Goal: Information Seeking & Learning: Stay updated

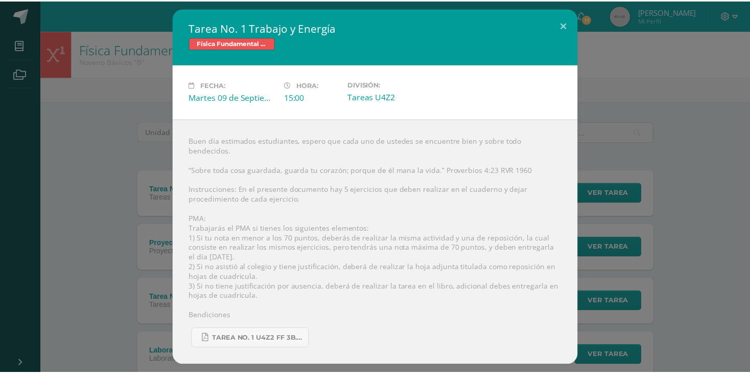
scroll to position [73, 0]
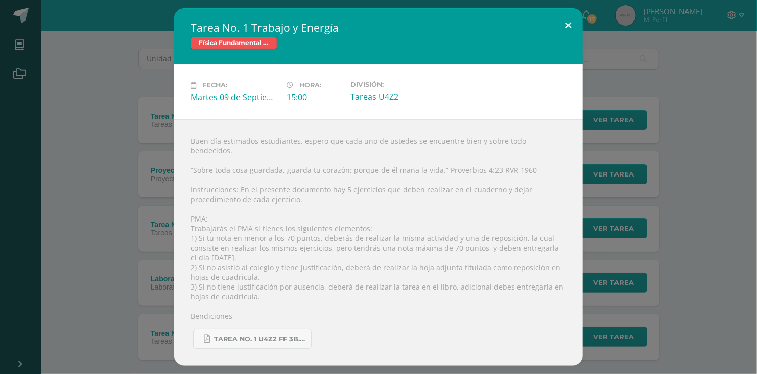
click at [563, 34] on button at bounding box center [568, 25] width 29 height 35
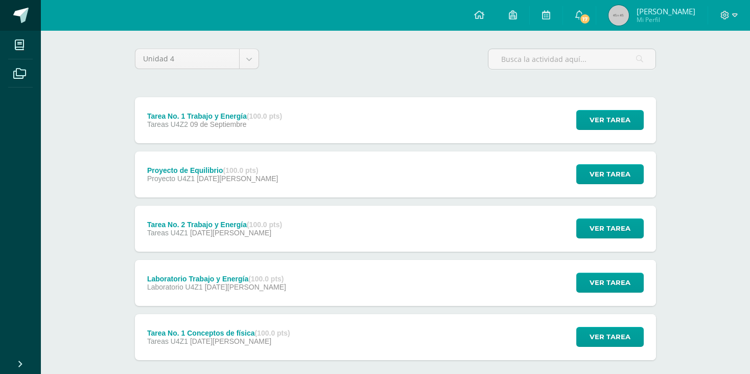
click at [30, 21] on link at bounding box center [20, 15] width 41 height 31
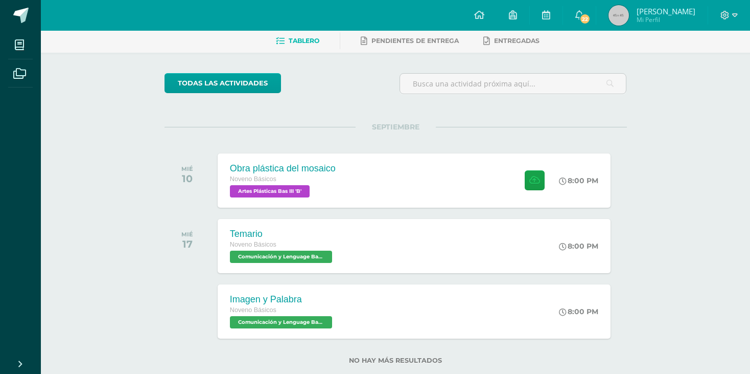
scroll to position [71, 0]
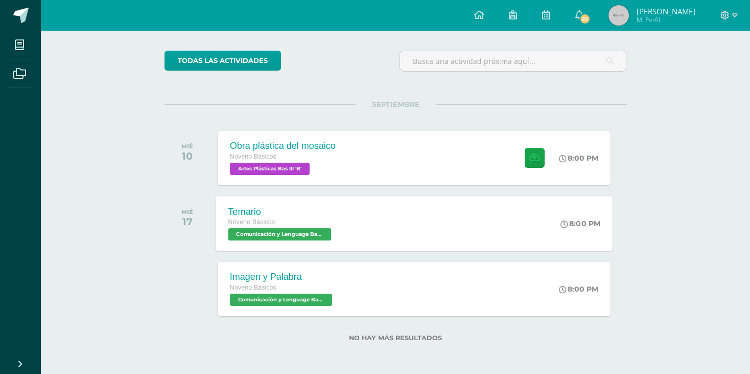
click at [232, 227] on div "Noveno Básicos" at bounding box center [281, 222] width 106 height 11
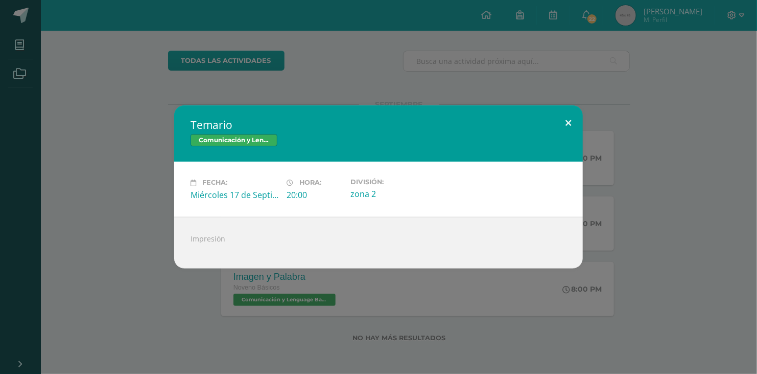
click at [563, 124] on button at bounding box center [568, 122] width 29 height 35
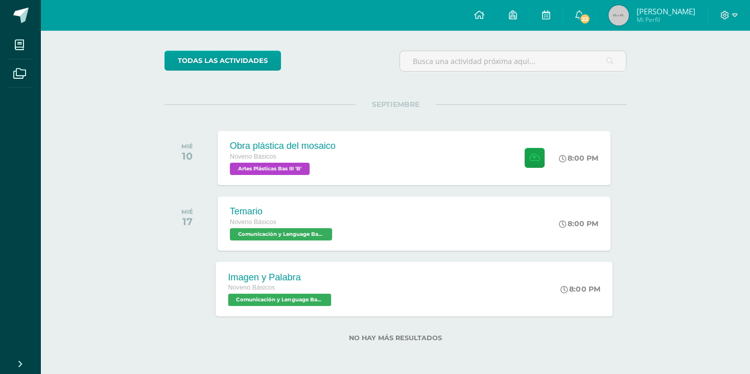
click at [280, 275] on div "Imagen y Palabra" at bounding box center [281, 276] width 106 height 11
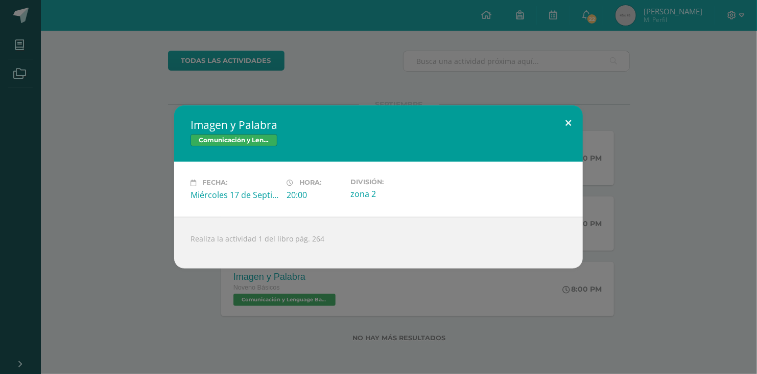
click at [570, 118] on button at bounding box center [568, 122] width 29 height 35
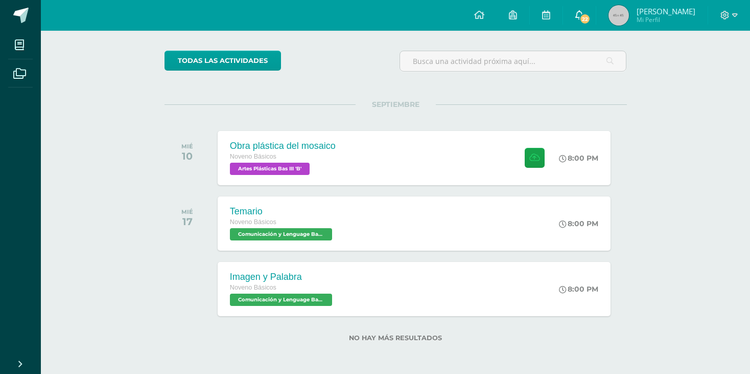
click at [587, 4] on link "22" at bounding box center [579, 15] width 33 height 31
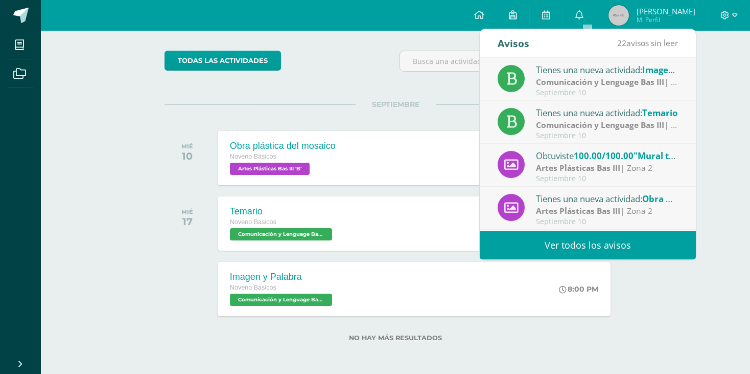
click at [522, 236] on link "Ver todos los avisos" at bounding box center [588, 245] width 216 height 28
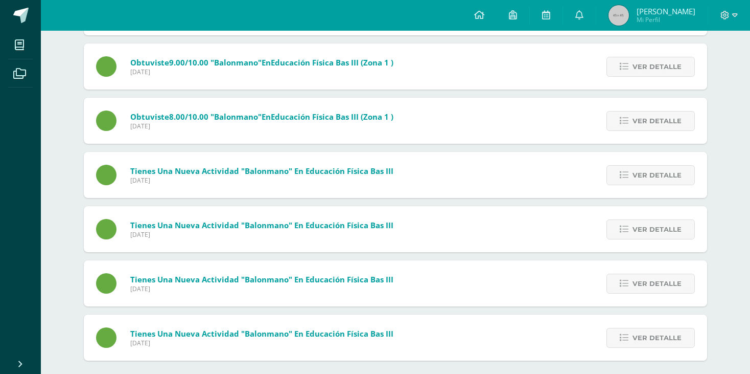
scroll to position [988, 0]
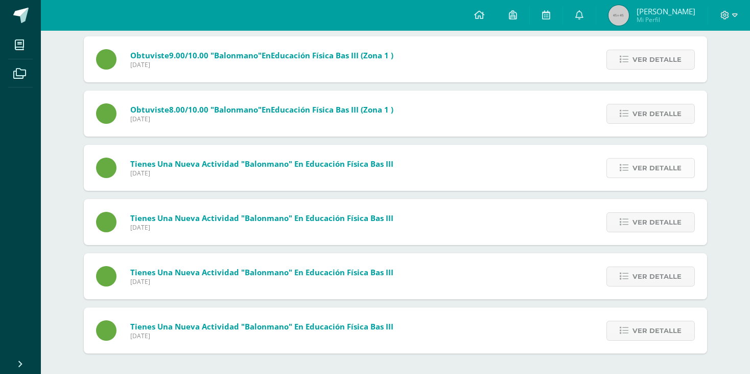
click at [611, 171] on link "Ver detalle" at bounding box center [651, 168] width 88 height 20
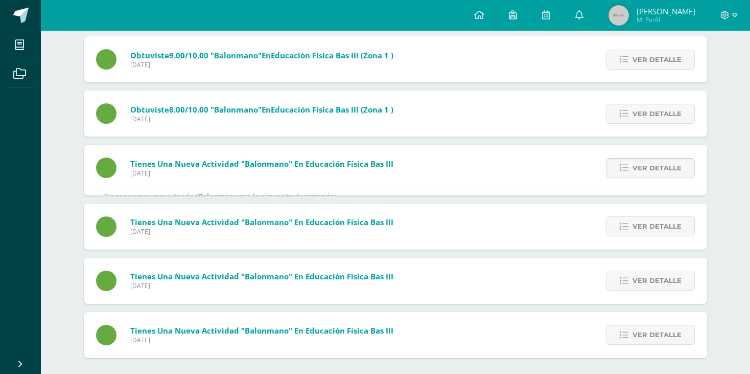
click at [611, 171] on link "Ver detalle" at bounding box center [651, 168] width 88 height 20
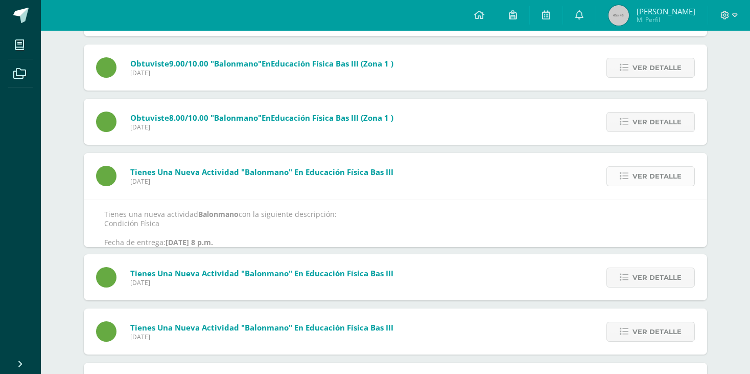
click at [611, 171] on link "Ver detalle" at bounding box center [651, 176] width 88 height 20
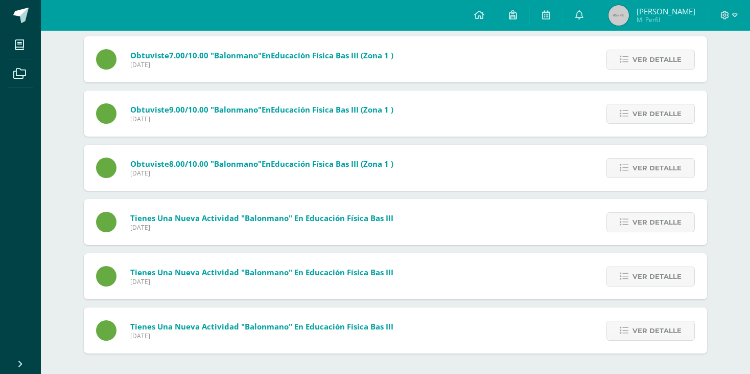
scroll to position [934, 0]
click at [625, 329] on icon at bounding box center [624, 330] width 9 height 9
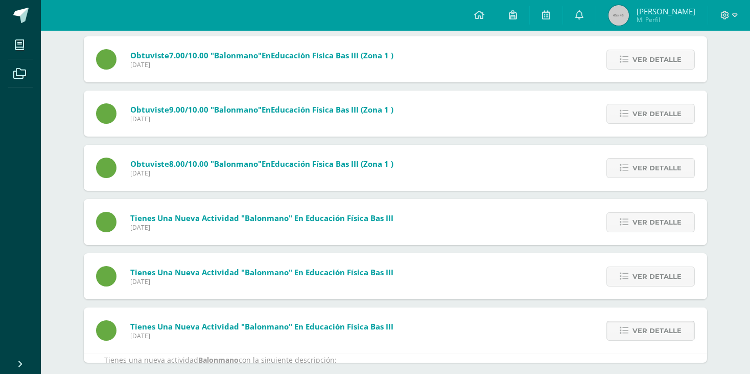
scroll to position [988, 0]
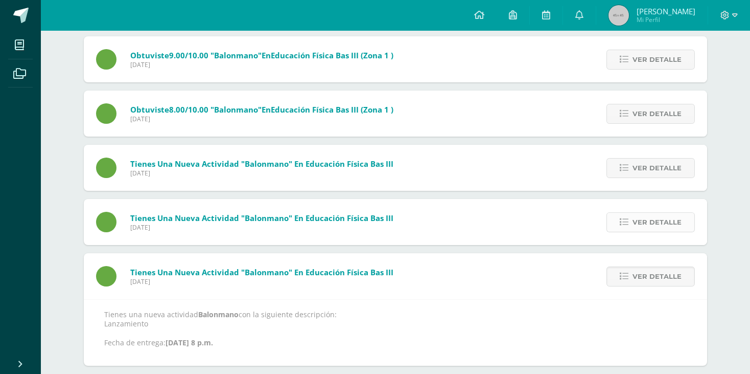
click at [650, 223] on span "Ver detalle" at bounding box center [657, 222] width 49 height 19
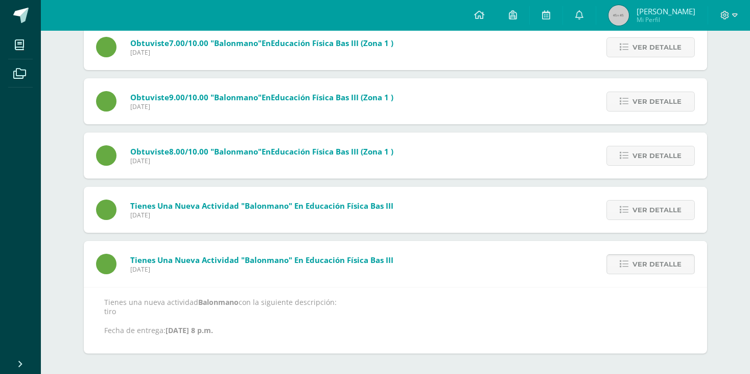
scroll to position [946, 0]
click at [651, 218] on span "Ver detalle" at bounding box center [657, 209] width 49 height 19
click at [651, 218] on span "Ver detalle" at bounding box center [657, 210] width 49 height 19
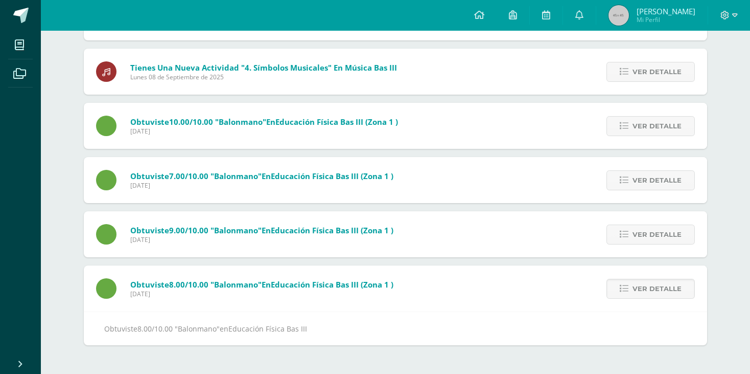
scroll to position [805, 0]
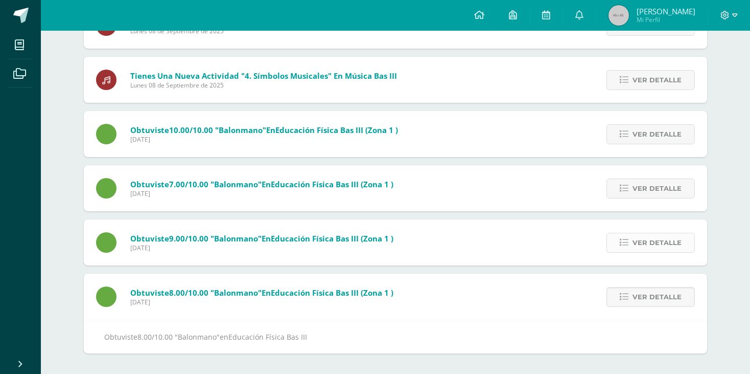
click at [643, 243] on span "Ver detalle" at bounding box center [657, 242] width 49 height 19
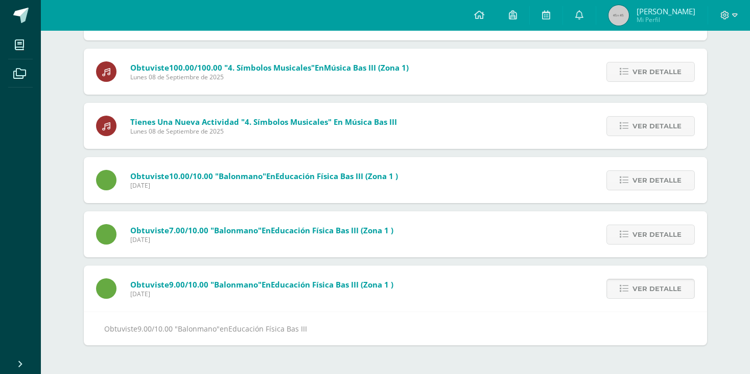
scroll to position [751, 0]
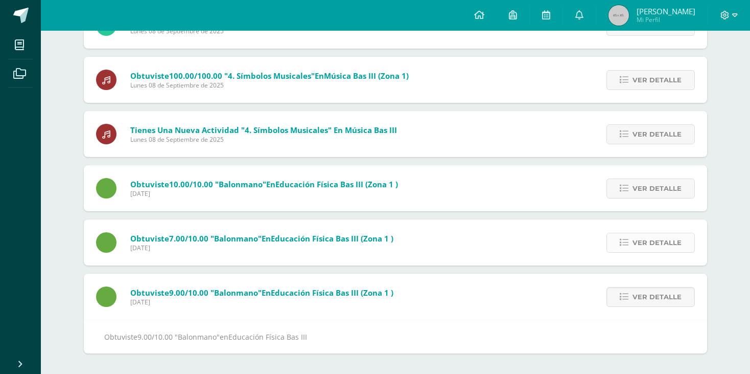
click at [639, 236] on span "Ver detalle" at bounding box center [657, 242] width 49 height 19
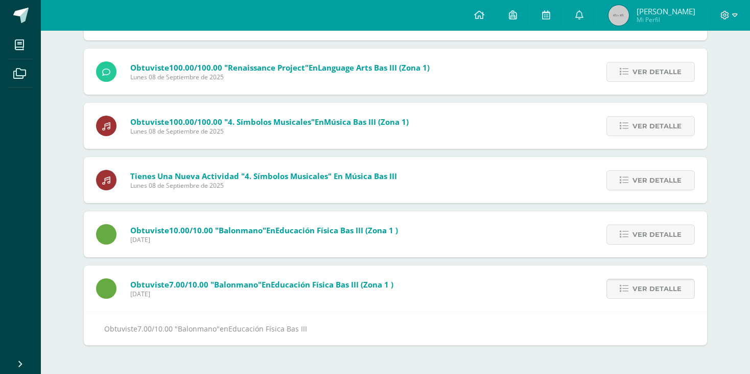
scroll to position [697, 0]
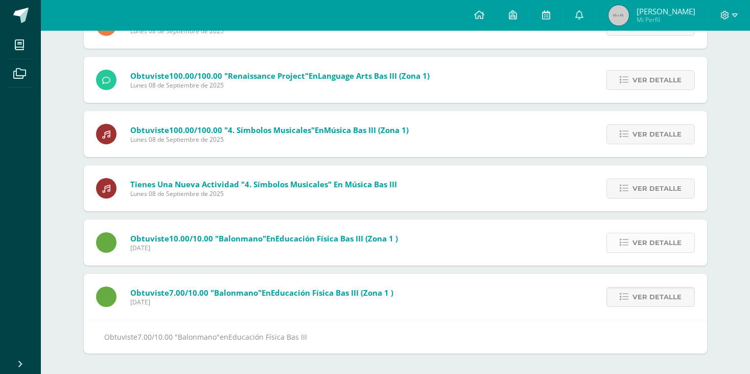
click at [640, 241] on span "Ver detalle" at bounding box center [657, 242] width 49 height 19
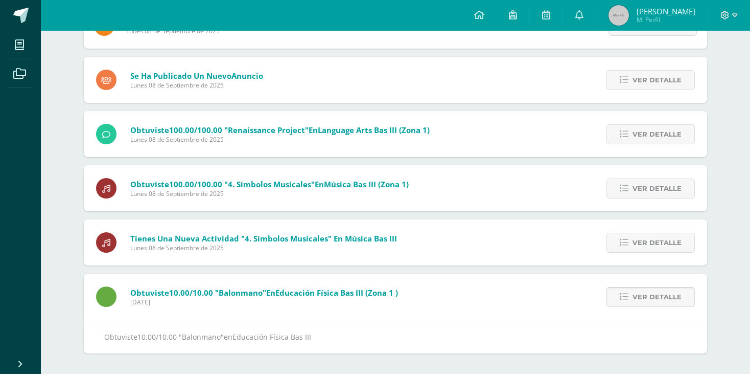
scroll to position [642, 0]
click at [640, 241] on span "Ver detalle" at bounding box center [657, 242] width 49 height 19
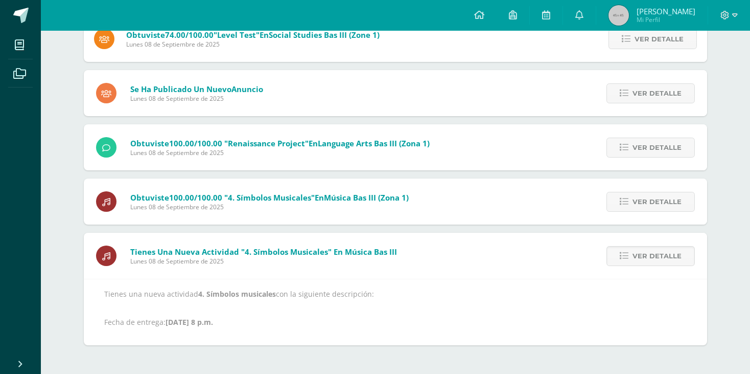
scroll to position [621, 0]
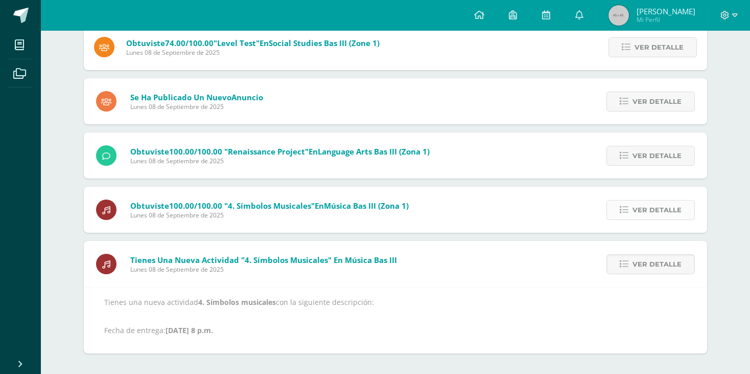
click at [643, 211] on span "Ver detalle" at bounding box center [657, 209] width 49 height 19
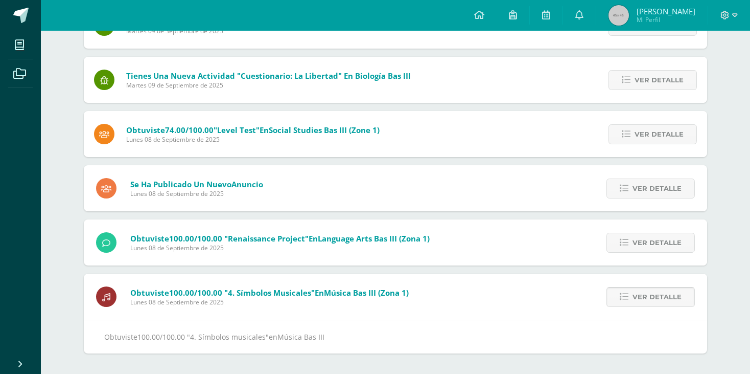
scroll to position [534, 0]
click at [639, 242] on span "Ver detalle" at bounding box center [657, 242] width 49 height 19
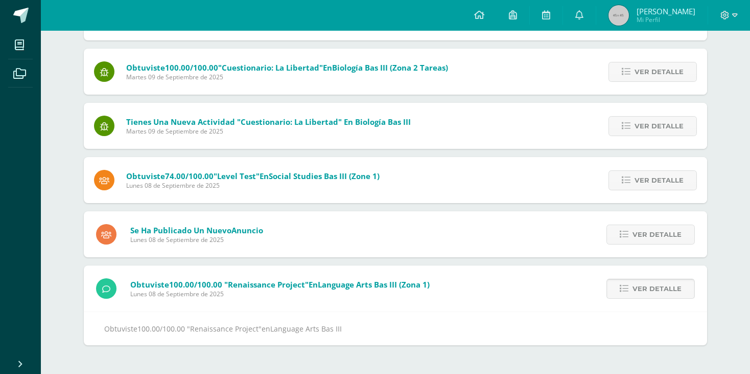
scroll to position [480, 0]
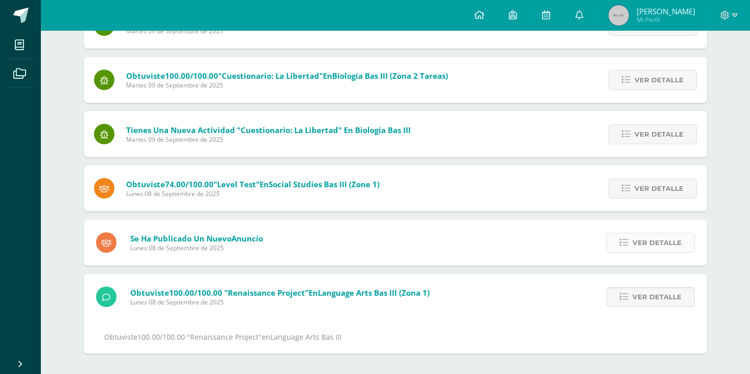
drag, startPoint x: 639, startPoint y: 242, endPoint x: 624, endPoint y: 244, distance: 15.4
click at [624, 244] on link "Ver detalle" at bounding box center [651, 243] width 88 height 20
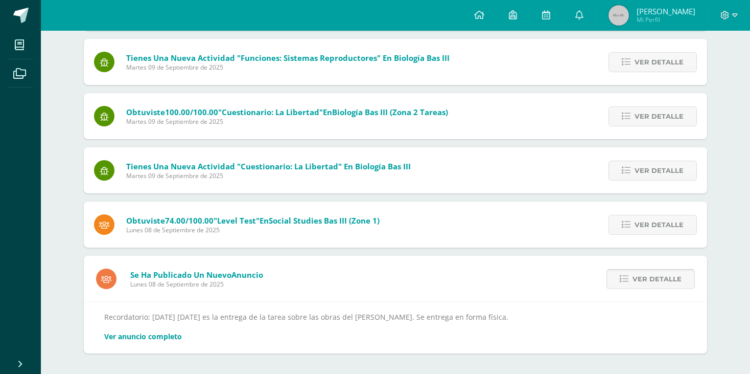
scroll to position [443, 0]
click at [628, 226] on icon at bounding box center [626, 225] width 9 height 9
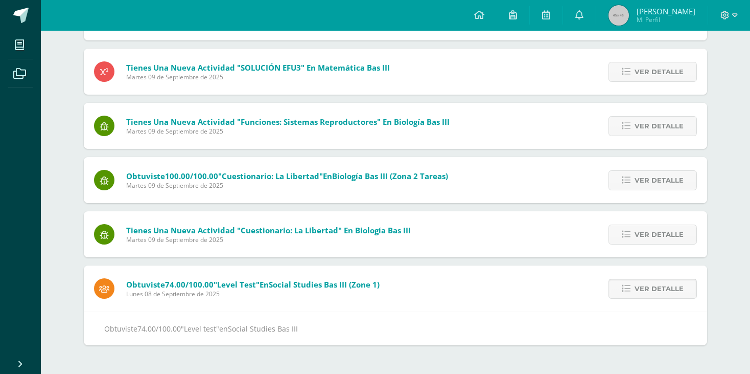
scroll to position [372, 0]
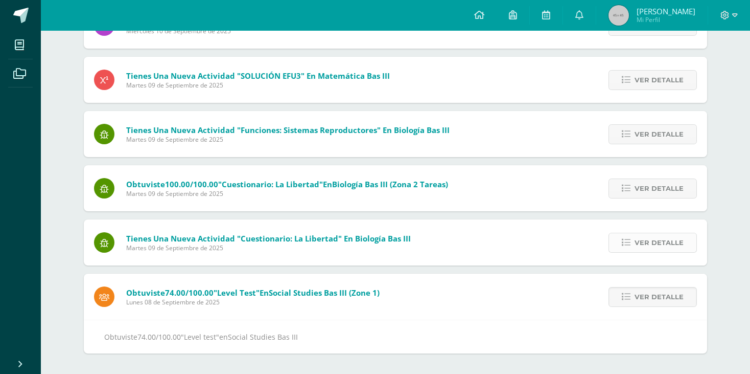
click at [627, 239] on icon at bounding box center [626, 242] width 9 height 9
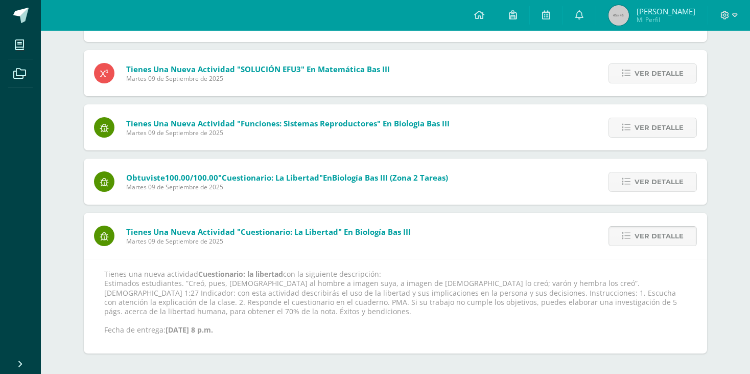
scroll to position [378, 0]
click at [629, 189] on link "Ver detalle" at bounding box center [653, 182] width 88 height 20
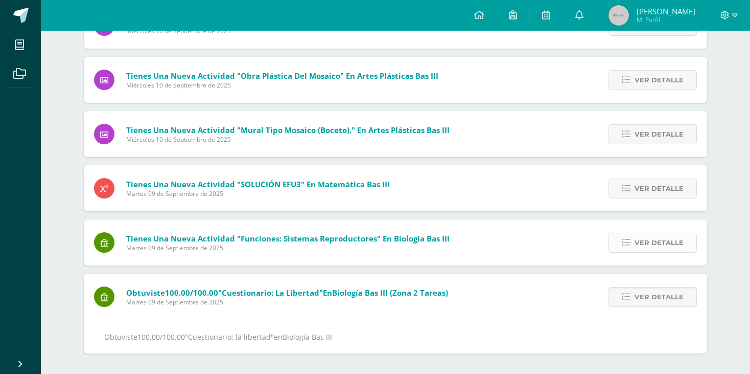
scroll to position [263, 0]
click at [627, 234] on link "Ver detalle" at bounding box center [653, 243] width 88 height 20
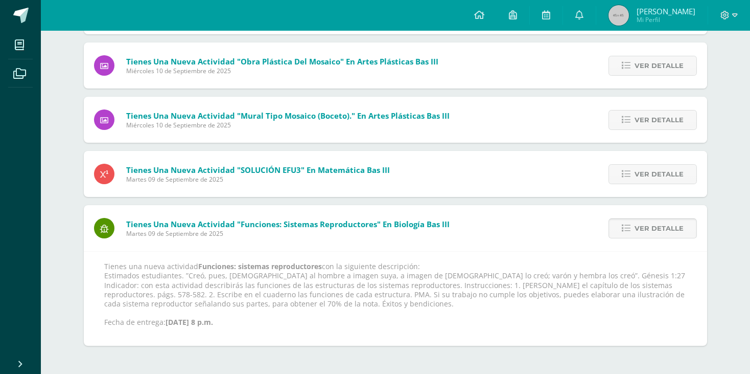
scroll to position [269, 0]
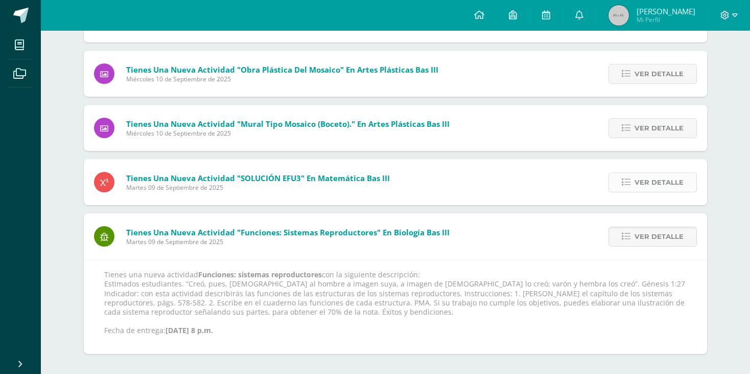
click at [633, 182] on link "Ver detalle" at bounding box center [653, 182] width 88 height 20
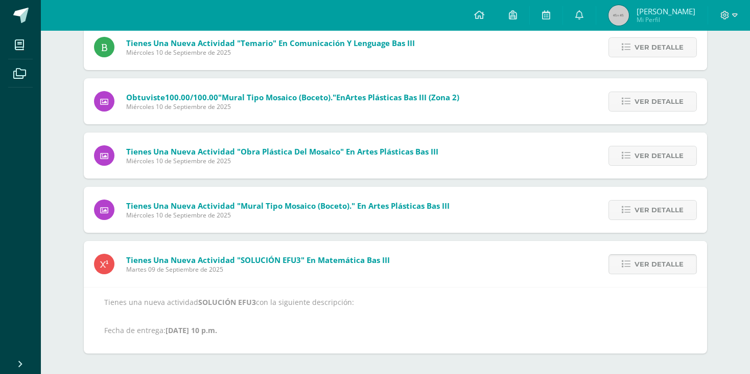
scroll to position [188, 0]
click at [633, 205] on link "Ver detalle" at bounding box center [653, 210] width 88 height 20
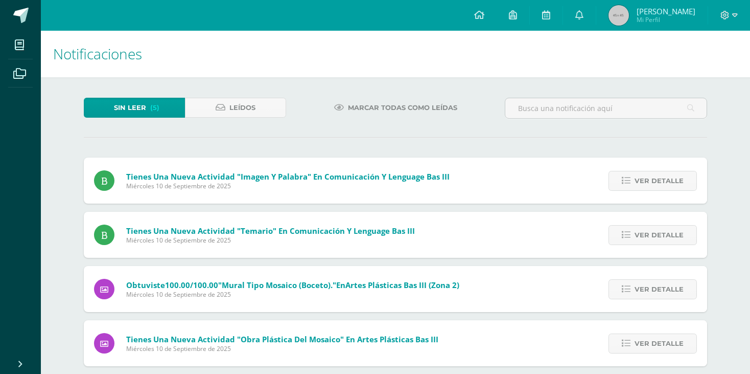
scroll to position [152, 0]
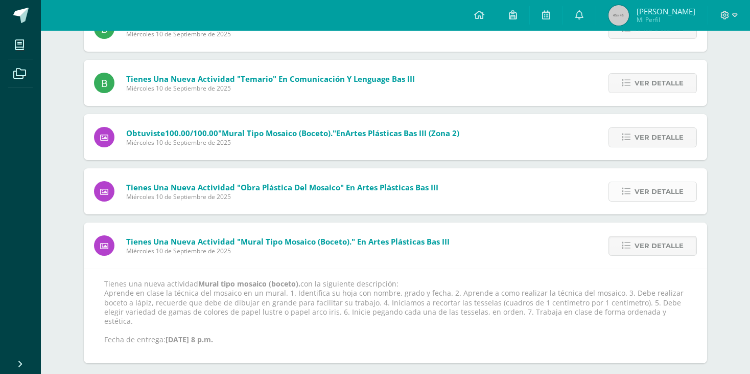
click at [676, 192] on span "Ver detalle" at bounding box center [659, 191] width 49 height 19
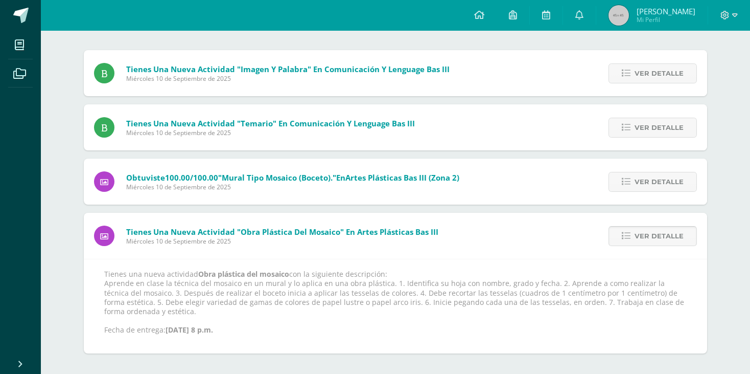
scroll to position [107, 0]
click at [633, 176] on link "Ver detalle" at bounding box center [653, 182] width 88 height 20
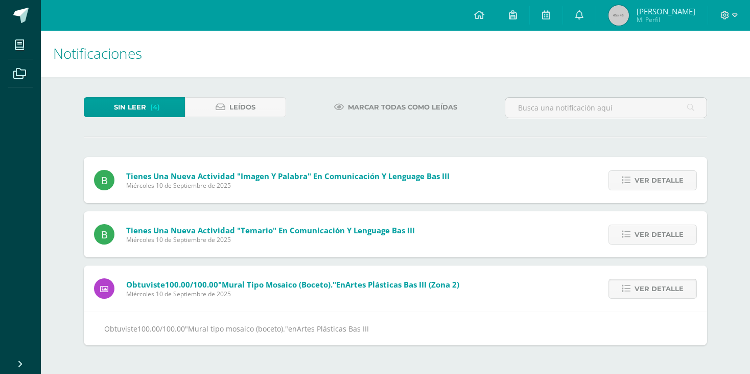
scroll to position [0, 0]
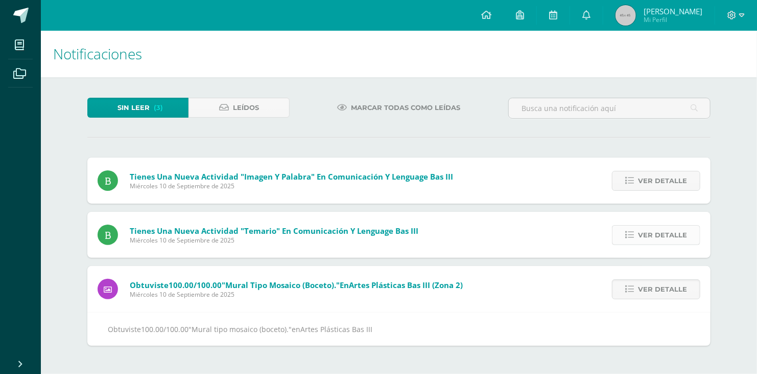
click at [625, 227] on link "Ver detalle" at bounding box center [656, 235] width 88 height 20
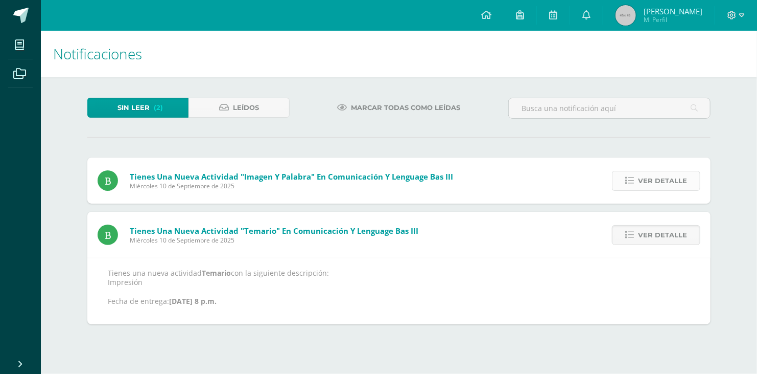
click at [633, 182] on icon at bounding box center [630, 180] width 9 height 9
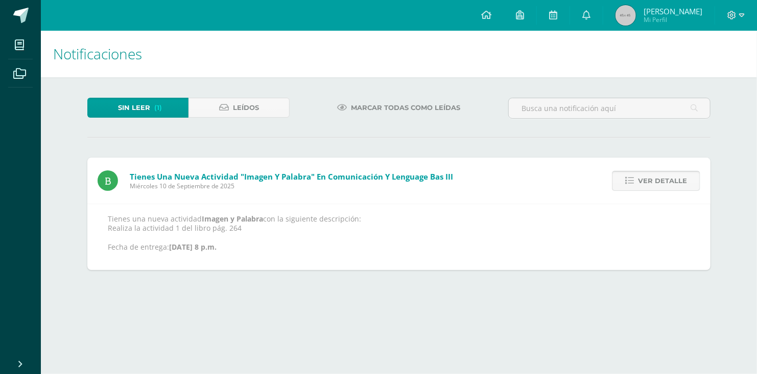
click at [633, 182] on icon at bounding box center [630, 180] width 9 height 9
